Goal: Task Accomplishment & Management: Use online tool/utility

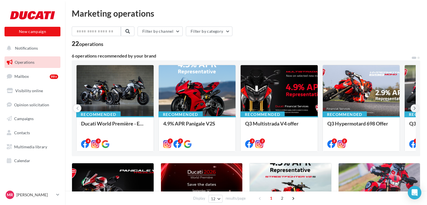
click at [415, 109] on icon at bounding box center [414, 109] width 3 height 6
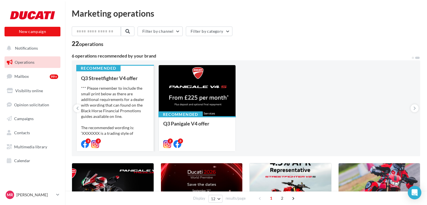
click at [119, 86] on div "*** Please remember to include the small print below as there are additional re…" at bounding box center [115, 114] width 68 height 56
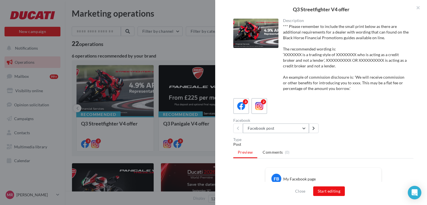
click at [299, 128] on button "Facebook post" at bounding box center [276, 129] width 66 height 10
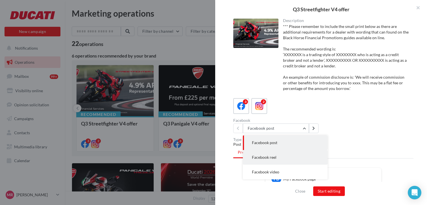
click at [283, 156] on button "Facebook reel" at bounding box center [285, 157] width 85 height 15
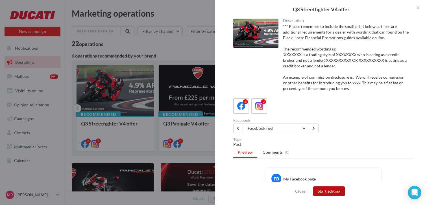
click at [330, 189] on button "Start editing" at bounding box center [329, 192] width 32 height 10
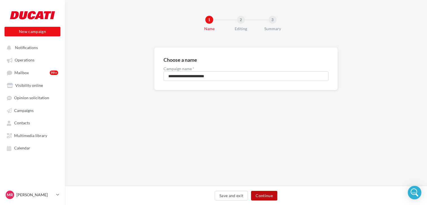
click at [274, 193] on button "Continue" at bounding box center [264, 196] width 26 height 10
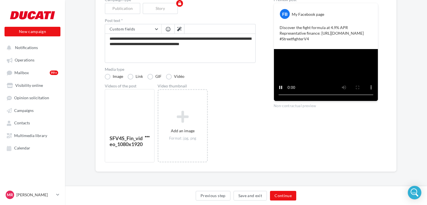
scroll to position [73, 0]
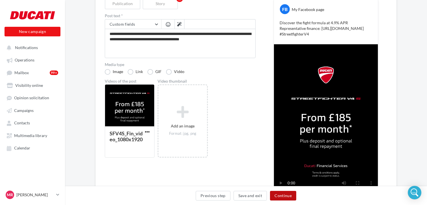
click at [289, 198] on button "Continue" at bounding box center [283, 196] width 26 height 10
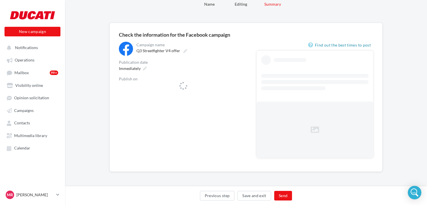
scroll to position [25, 0]
click at [243, 89] on icon at bounding box center [242, 89] width 3 height 4
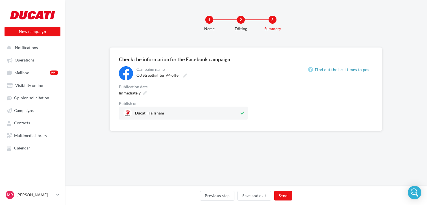
scroll to position [0, 0]
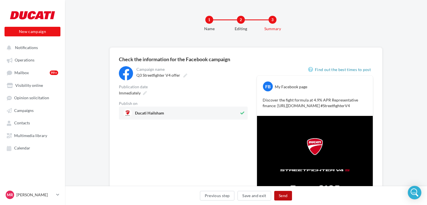
click at [286, 195] on button "Send" at bounding box center [283, 196] width 18 height 10
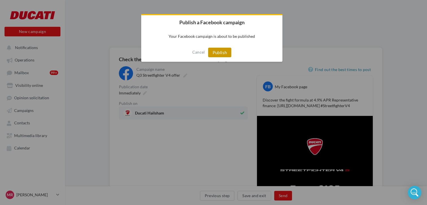
click at [220, 56] on button "Publish" at bounding box center [219, 53] width 23 height 10
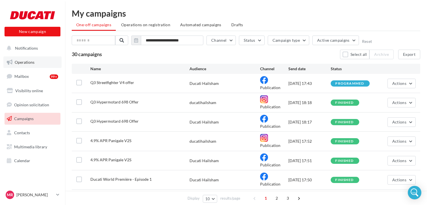
click at [26, 61] on span "Operations" at bounding box center [25, 62] width 20 height 5
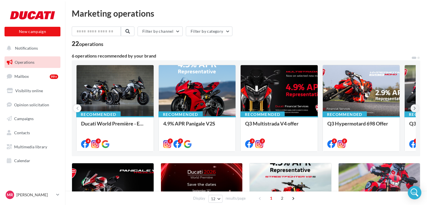
click at [415, 110] on icon at bounding box center [414, 109] width 3 height 6
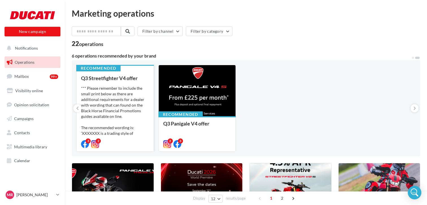
click at [130, 89] on div "*** Please remember to include the small print below as there are additional re…" at bounding box center [115, 114] width 68 height 56
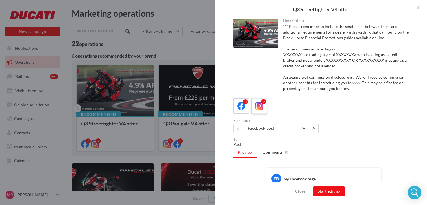
click at [261, 106] on icon at bounding box center [259, 106] width 8 height 8
click at [303, 131] on button "Instagram post" at bounding box center [276, 129] width 66 height 10
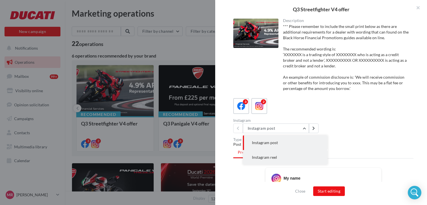
click at [283, 159] on button "Instagram reel" at bounding box center [285, 157] width 85 height 15
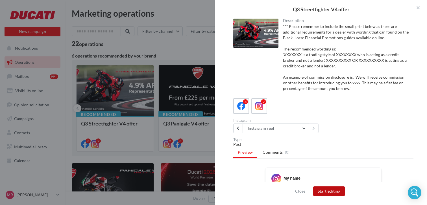
click at [335, 191] on button "Start editing" at bounding box center [329, 192] width 32 height 10
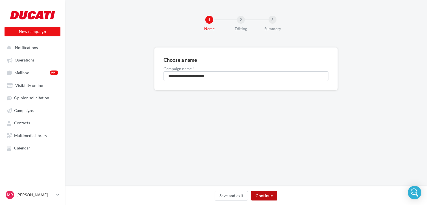
click at [264, 193] on button "Continue" at bounding box center [264, 196] width 26 height 10
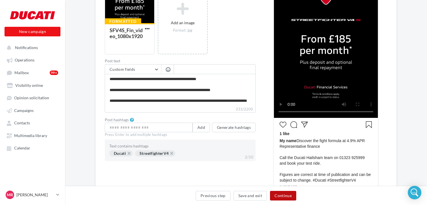
click at [277, 196] on button "Continue" at bounding box center [283, 196] width 26 height 10
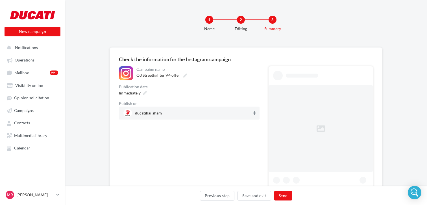
click at [253, 37] on div "1 Name 2 Editing 3 Summary" at bounding box center [255, 26] width 362 height 34
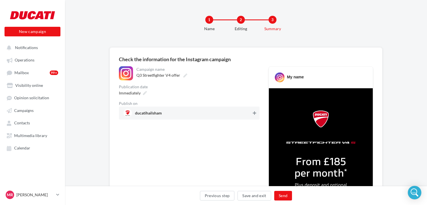
click at [255, 112] on icon at bounding box center [254, 113] width 3 height 4
click at [284, 190] on div "Previous step Save and exit Send" at bounding box center [246, 195] width 362 height 19
click at [284, 195] on button "Send" at bounding box center [283, 196] width 18 height 10
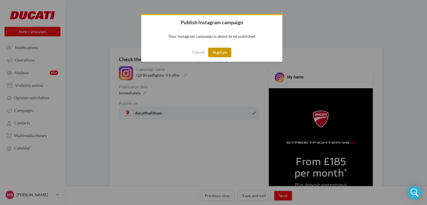
click at [224, 53] on button "Publish" at bounding box center [219, 53] width 23 height 10
